Goal: Navigation & Orientation: Find specific page/section

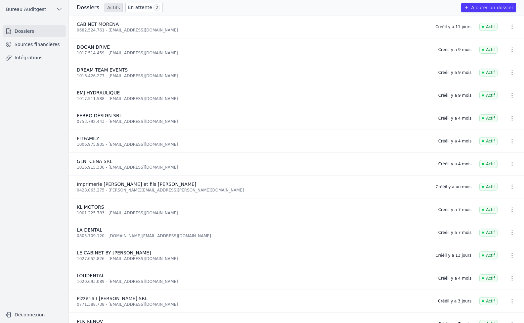
click at [135, 6] on link "En attente 2" at bounding box center [143, 8] width 37 height 10
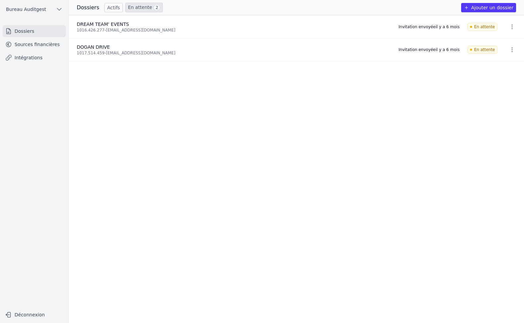
click at [105, 6] on link "Actifs" at bounding box center [114, 7] width 18 height 9
